Goal: Information Seeking & Learning: Learn about a topic

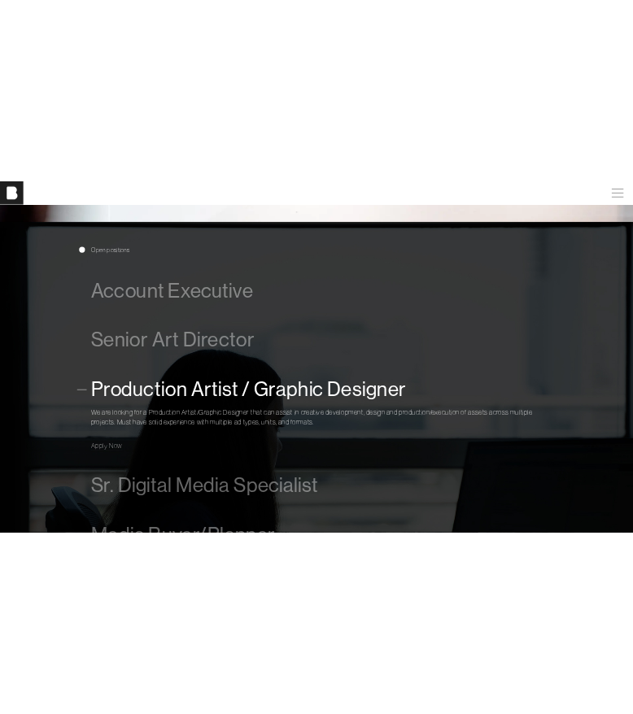
scroll to position [897, 0]
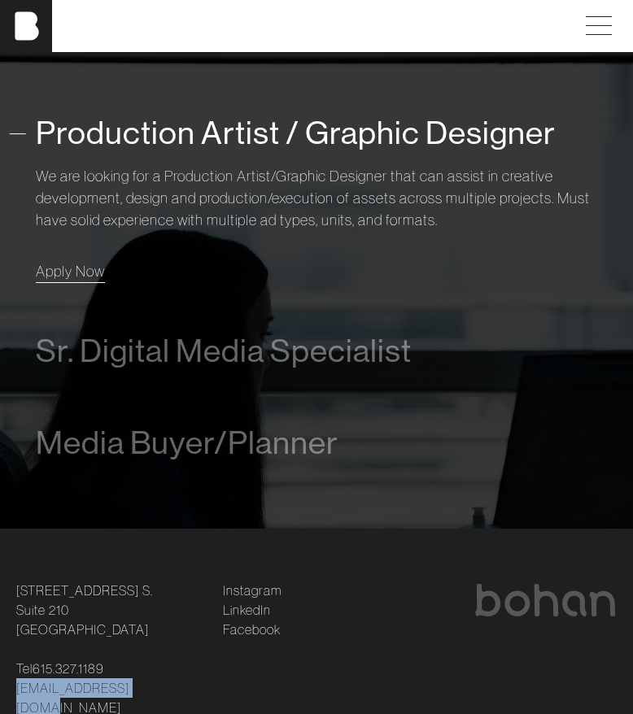
click at [83, 262] on span "Apply Now" at bounding box center [70, 271] width 69 height 19
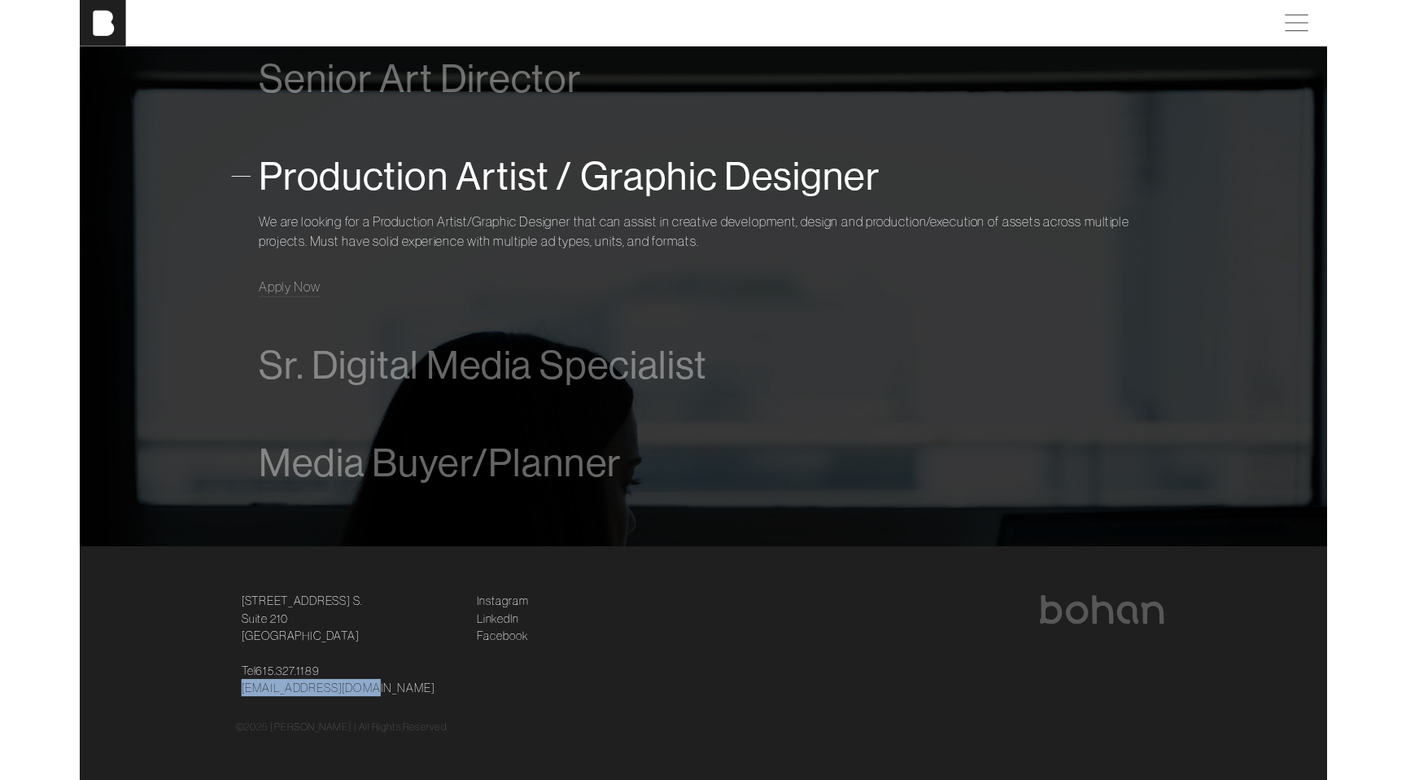
scroll to position [1212, 0]
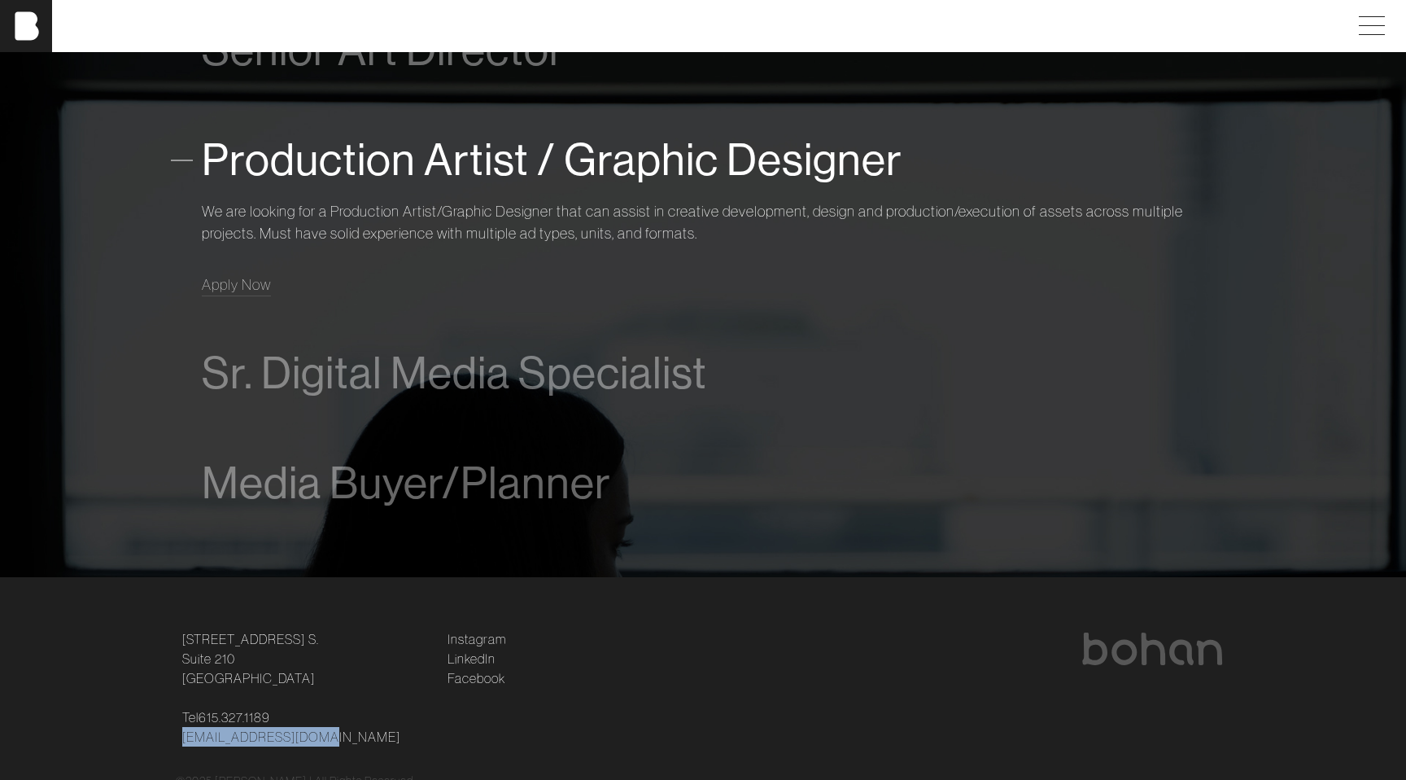
click at [354, 136] on span "Production Artist / Graphic Designer" at bounding box center [552, 160] width 701 height 50
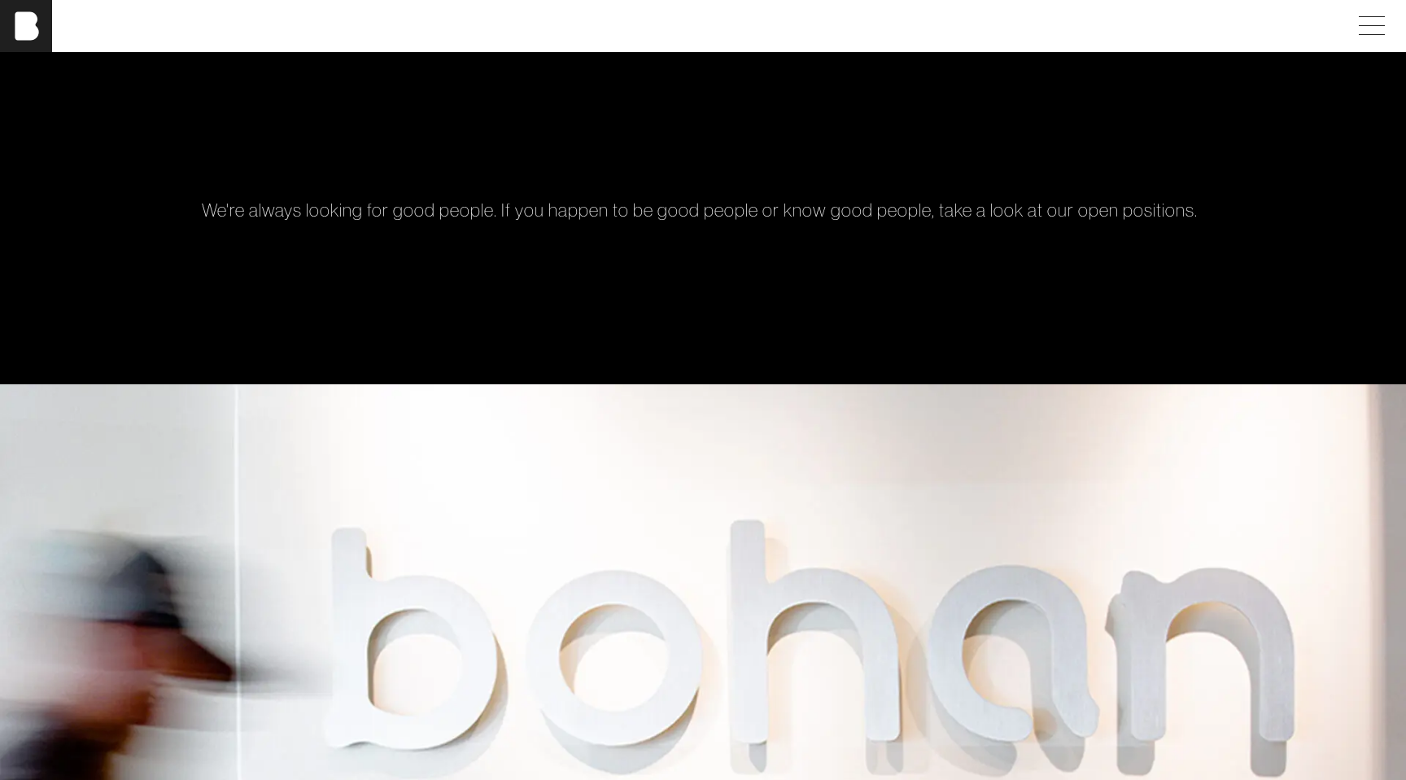
scroll to position [0, 0]
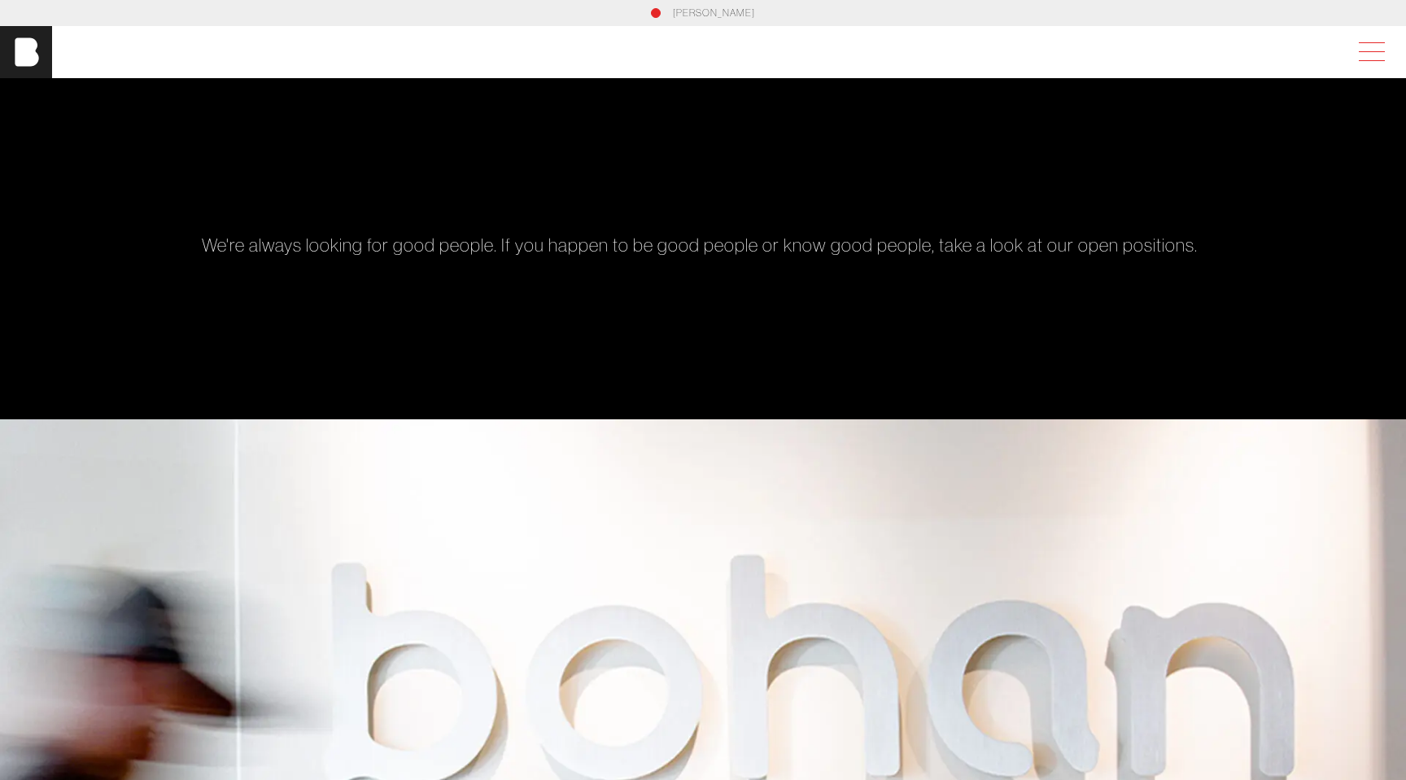
click at [1379, 57] on span at bounding box center [1368, 51] width 37 height 29
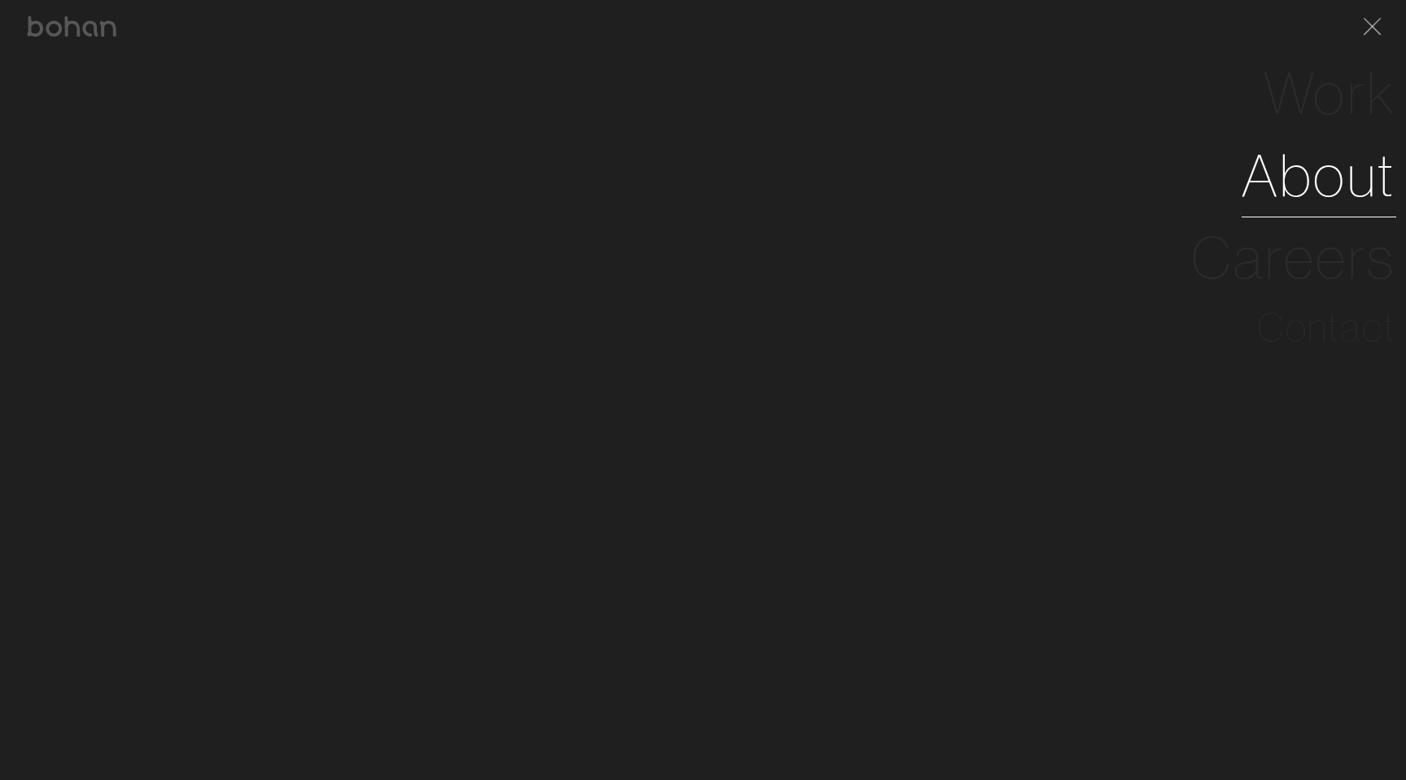
click at [1275, 176] on link "About" at bounding box center [1319, 175] width 155 height 82
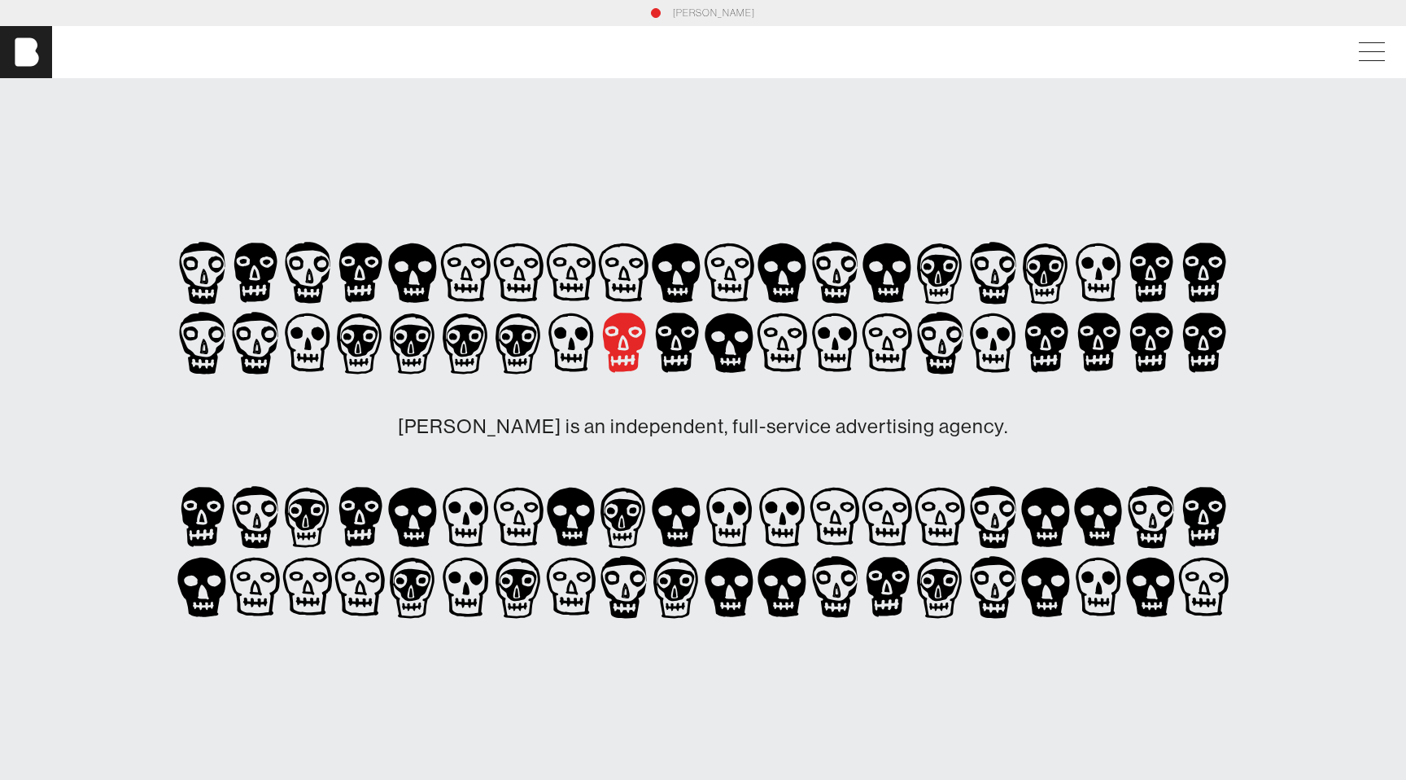
click at [614, 340] on icon at bounding box center [624, 341] width 43 height 59
click at [570, 336] on icon at bounding box center [571, 343] width 53 height 70
click at [514, 279] on icon at bounding box center [519, 273] width 12 height 15
click at [526, 340] on icon at bounding box center [518, 343] width 53 height 70
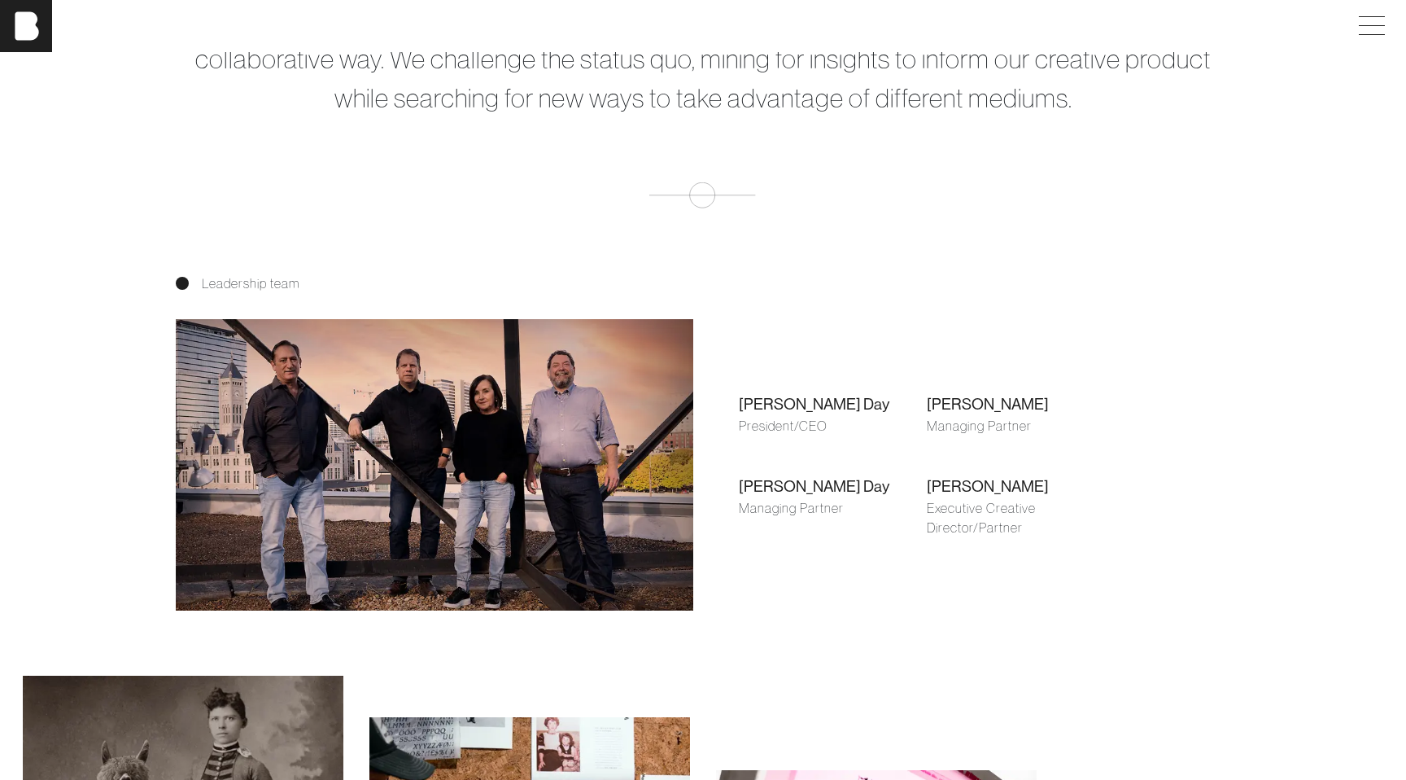
scroll to position [1080, 0]
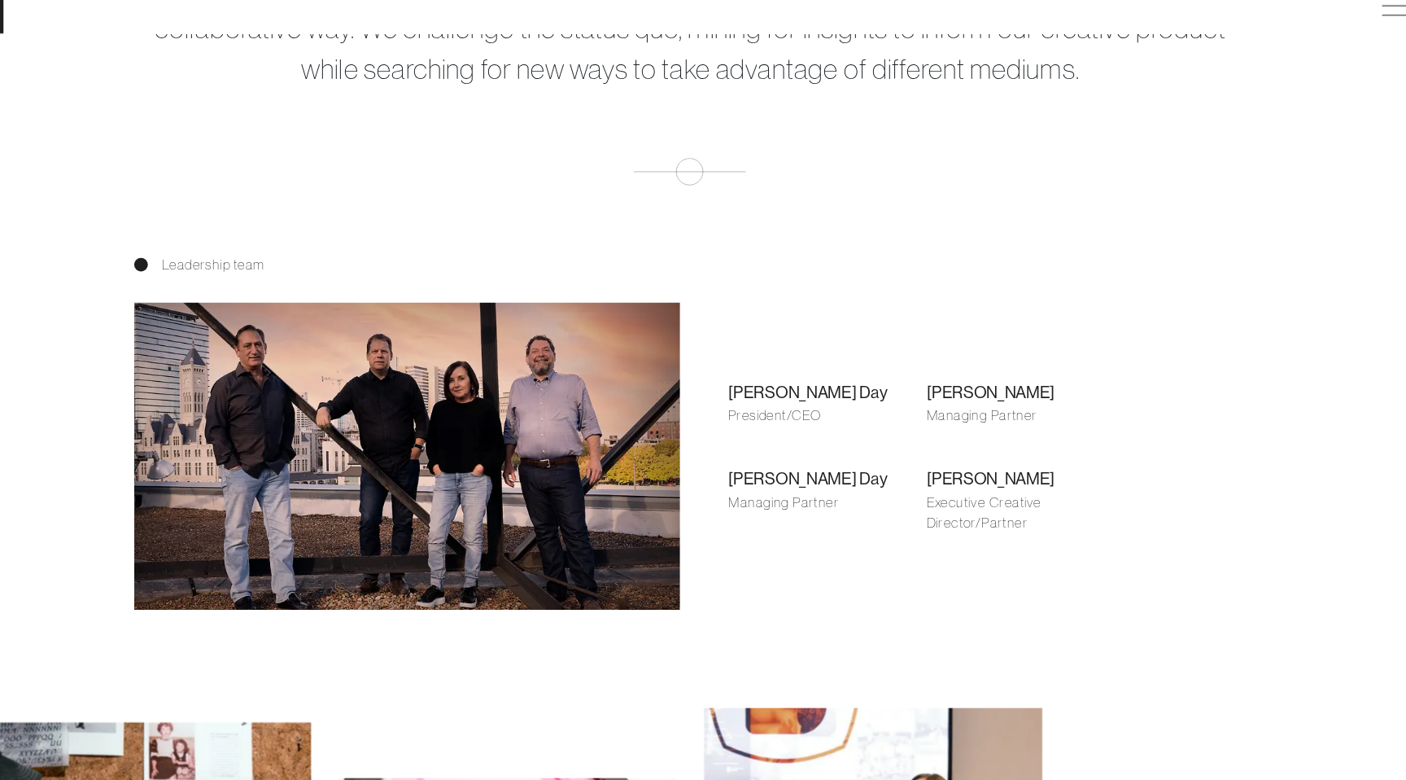
click at [801, 472] on div "[PERSON_NAME] Day" at bounding box center [833, 474] width 188 height 24
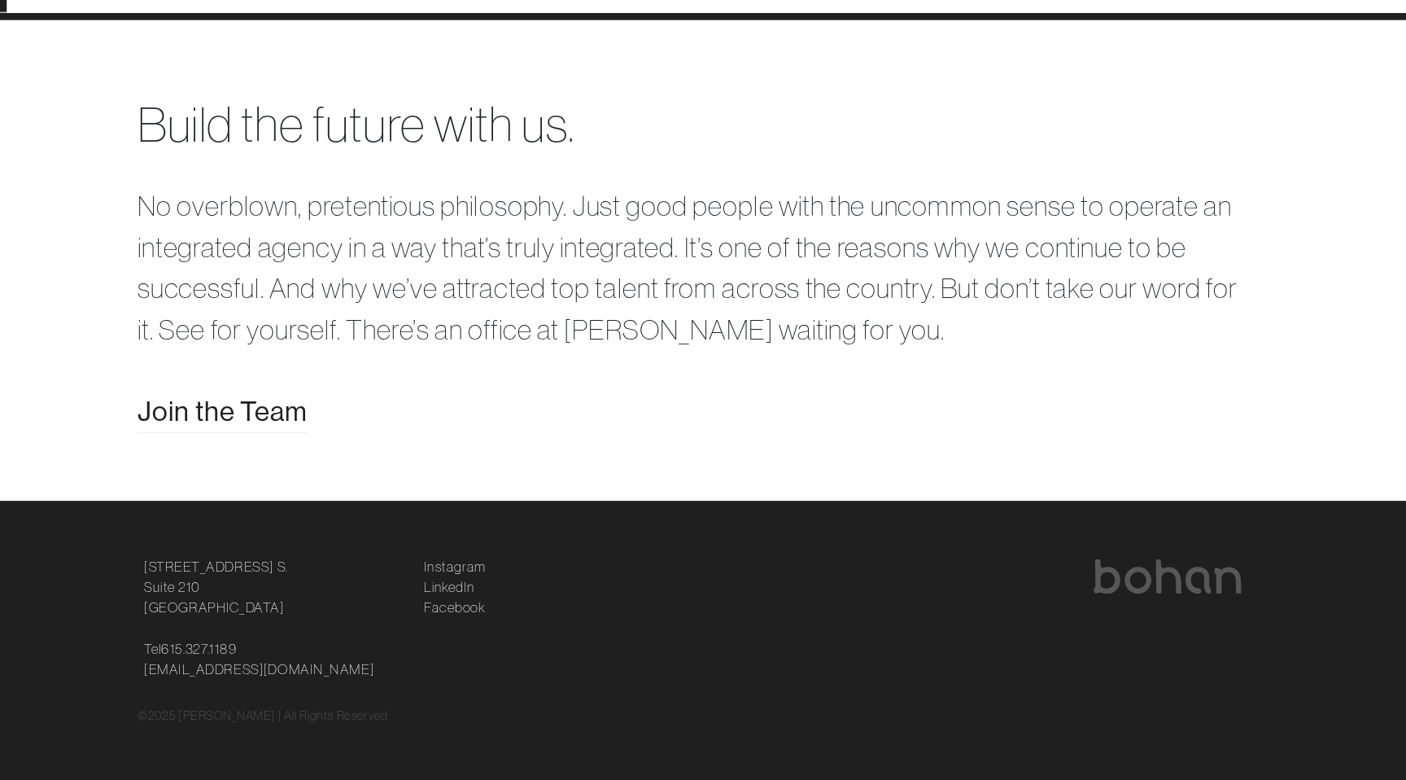
scroll to position [3284, 0]
click at [310, 430] on span "Join the Team" at bounding box center [256, 430] width 161 height 39
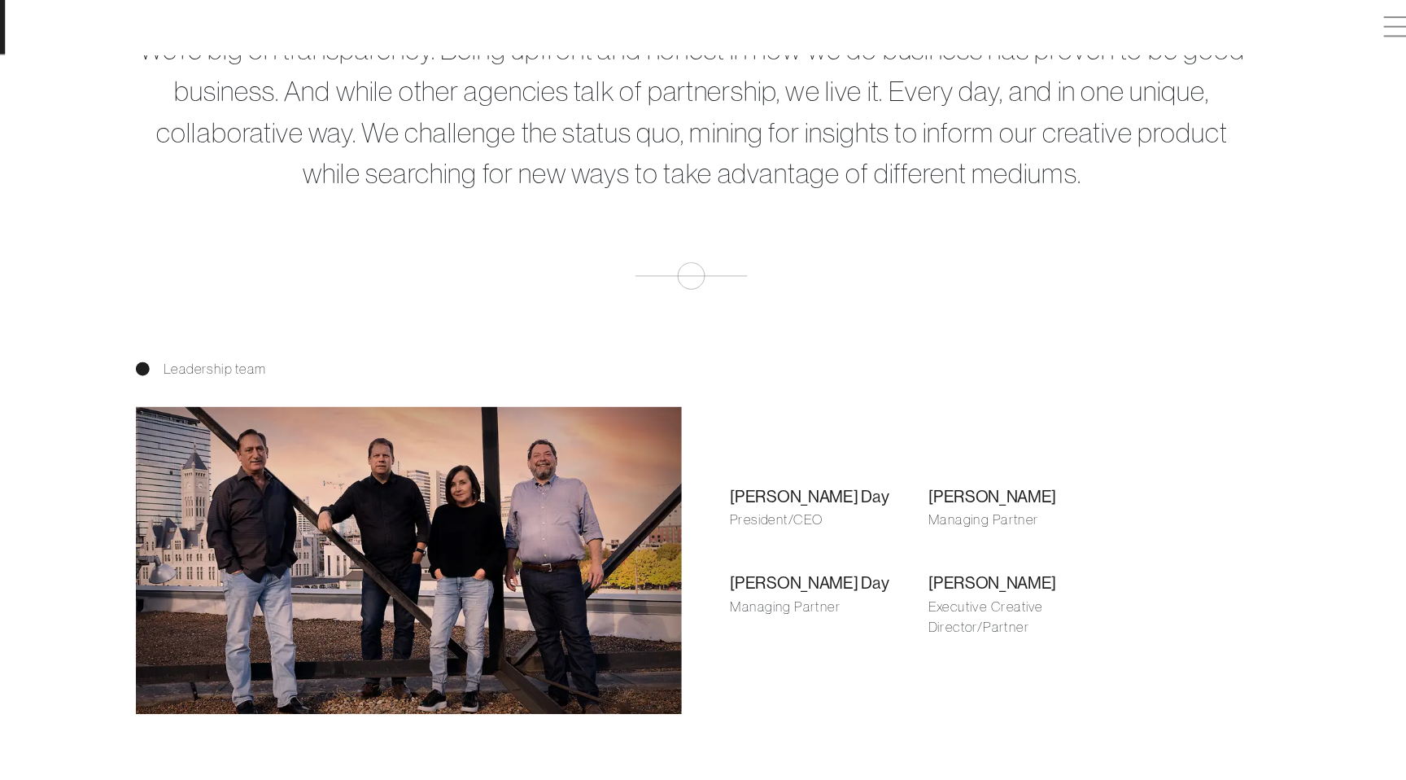
scroll to position [989, 0]
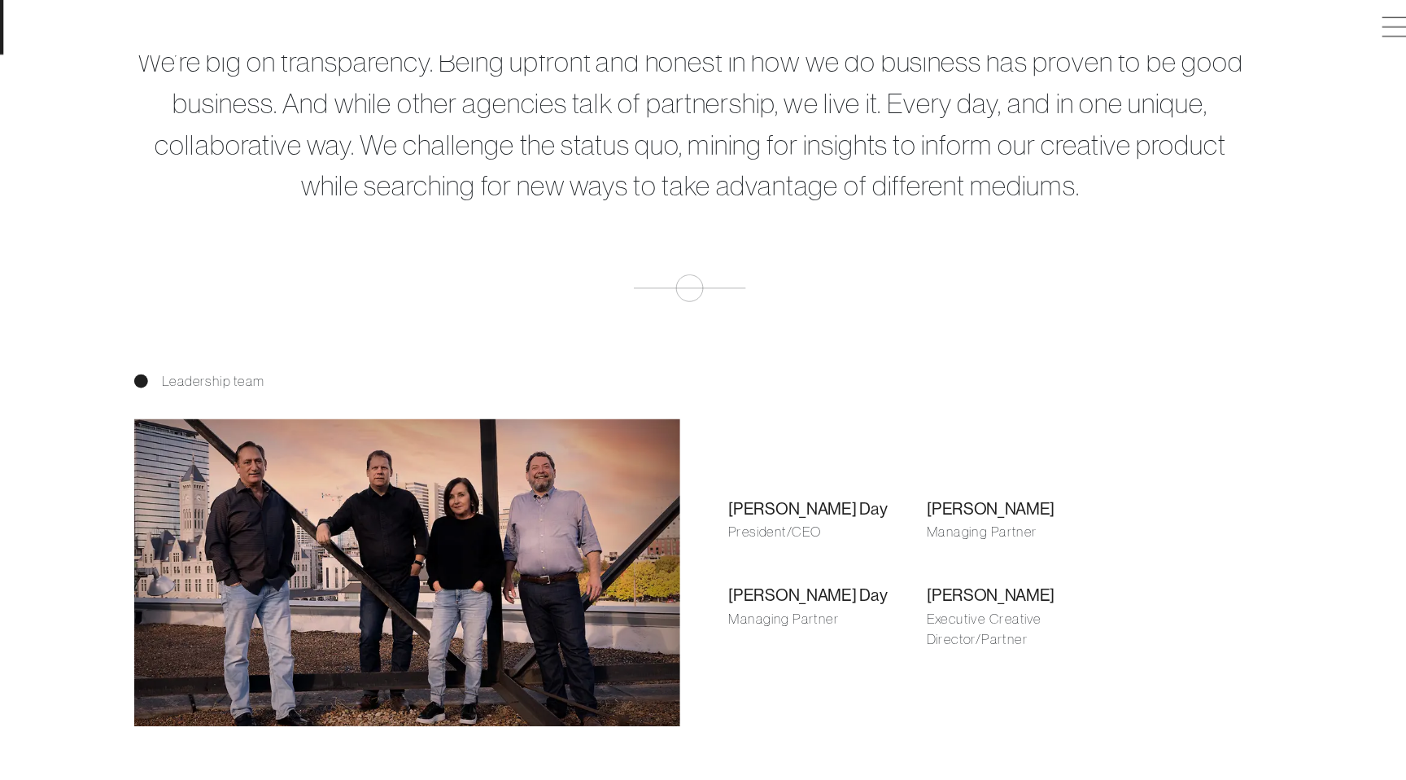
click at [711, 269] on div "96 straight talking experts with ideas that work. We’re big on transparency. Be…" at bounding box center [703, 72] width 1406 height 430
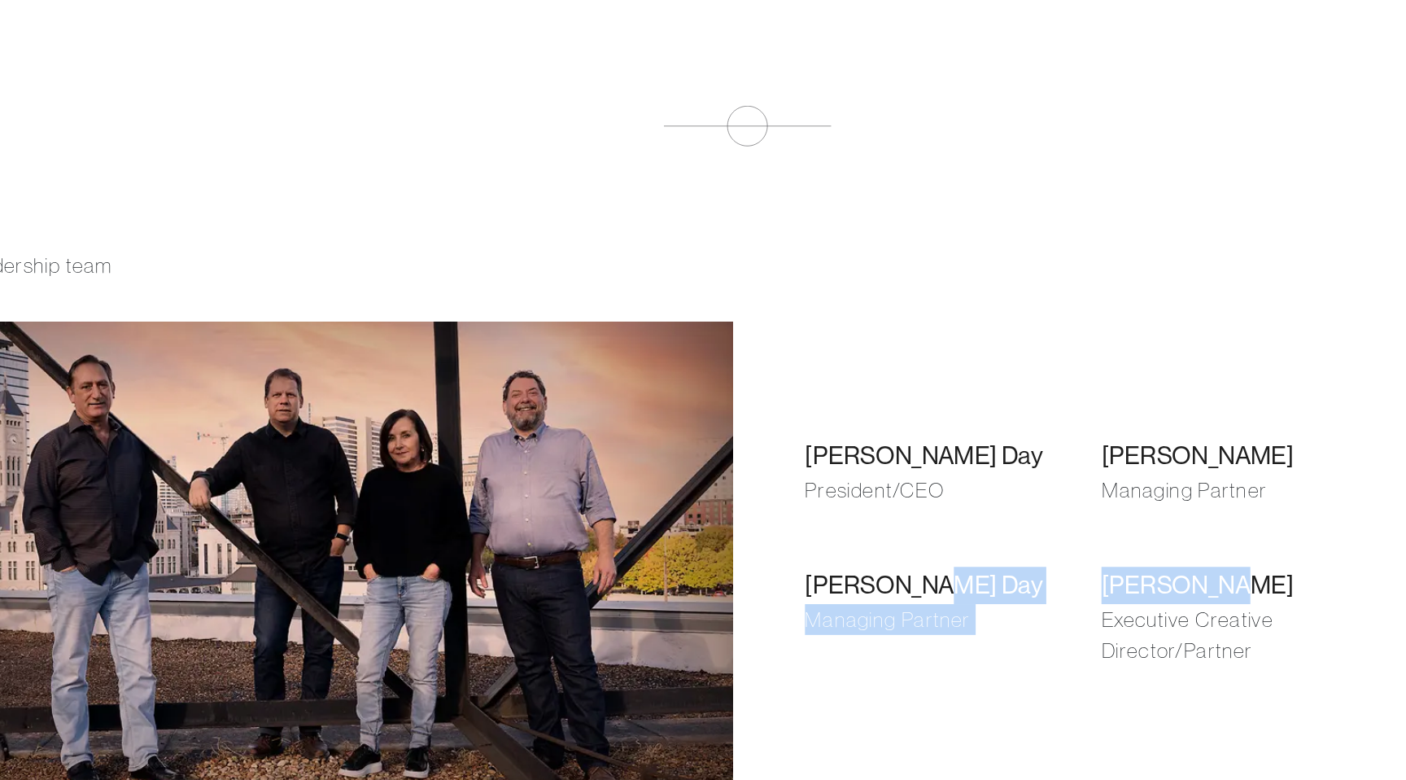
drag, startPoint x: 921, startPoint y: 562, endPoint x: 1022, endPoint y: 562, distance: 100.9
click at [1022, 562] on div "[PERSON_NAME] Day President/CEO [PERSON_NAME] Managing Partner [PERSON_NAME] Ma…" at bounding box center [927, 544] width 428 height 236
click at [1022, 561] on div "[PERSON_NAME]" at bounding box center [1021, 566] width 188 height 24
drag, startPoint x: 921, startPoint y: 563, endPoint x: 1001, endPoint y: 566, distance: 79.8
click at [1001, 566] on div "[PERSON_NAME] Day President/CEO [PERSON_NAME] Managing Partner [PERSON_NAME] Ma…" at bounding box center [927, 544] width 428 height 236
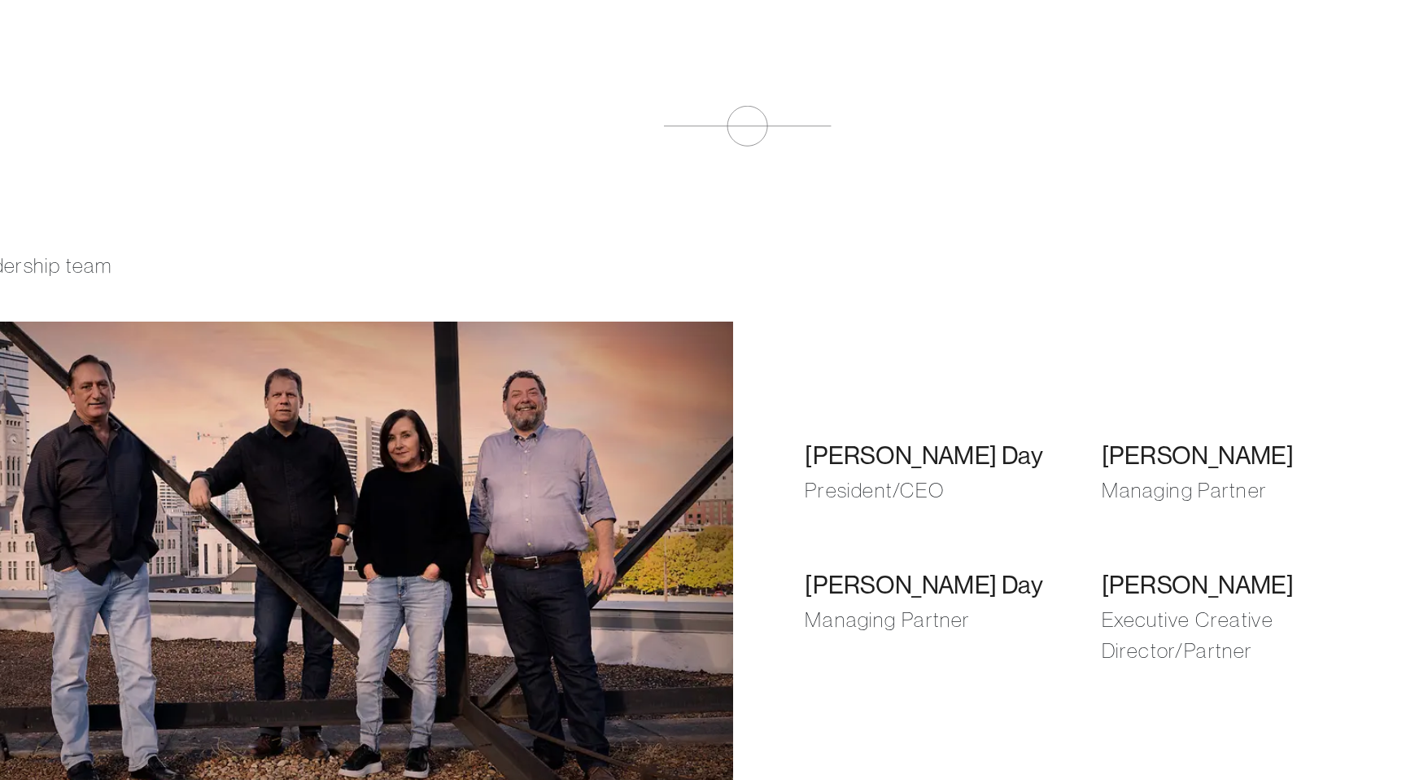
drag, startPoint x: 935, startPoint y: 560, endPoint x: 997, endPoint y: 561, distance: 61.8
click at [997, 561] on div "[PERSON_NAME]" at bounding box center [1021, 566] width 188 height 24
drag, startPoint x: 997, startPoint y: 561, endPoint x: 926, endPoint y: 557, distance: 70.9
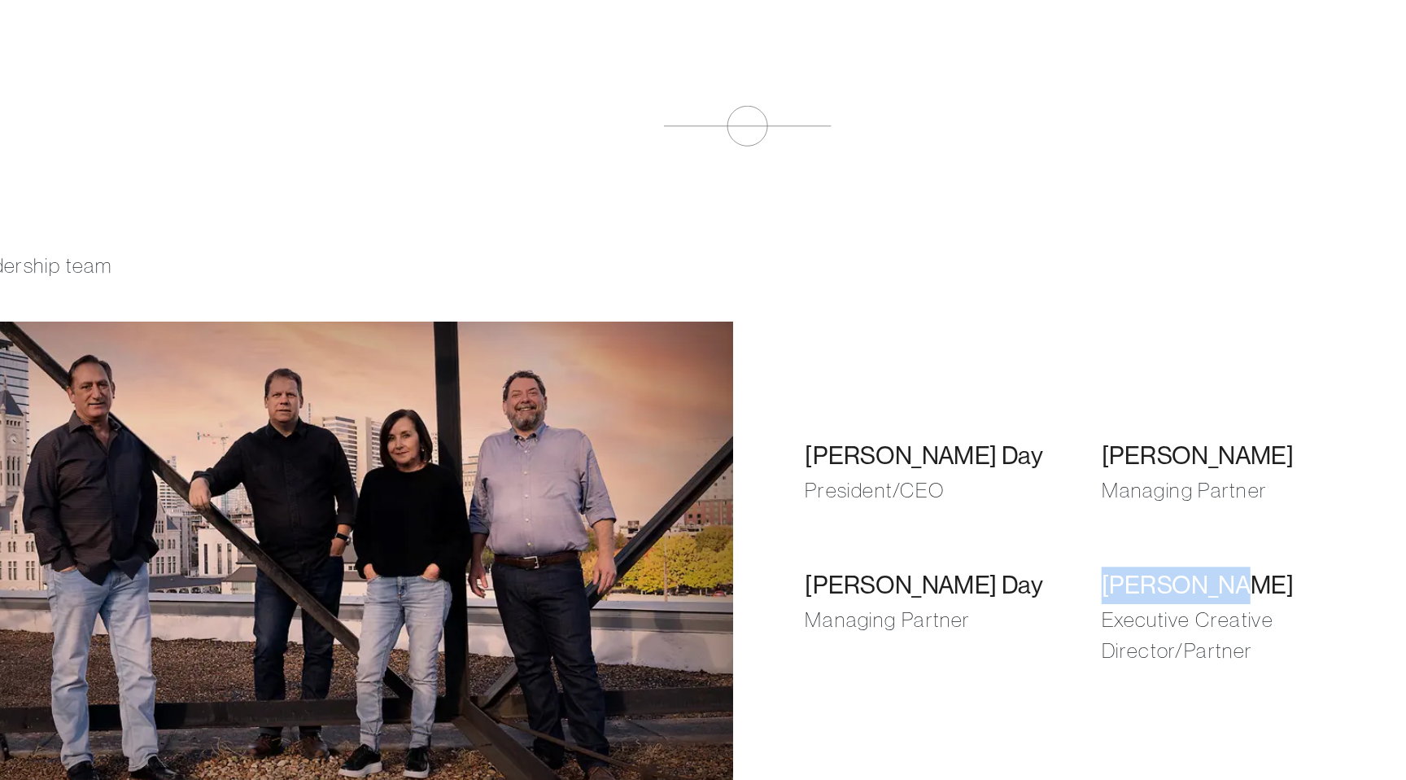
click at [927, 561] on div "[PERSON_NAME]" at bounding box center [1021, 566] width 188 height 24
copy div "[PERSON_NAME]"
